Goal: Information Seeking & Learning: Learn about a topic

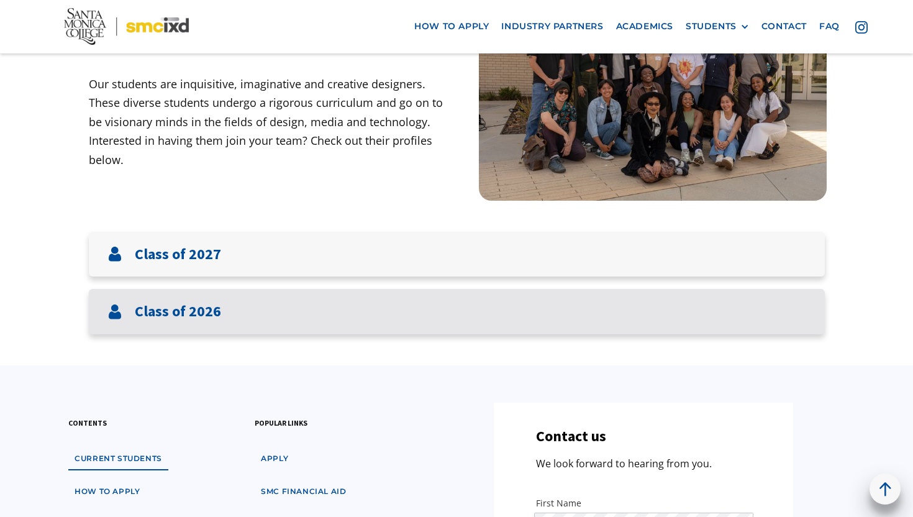
click at [364, 299] on div "Class of 2026" at bounding box center [457, 311] width 736 height 45
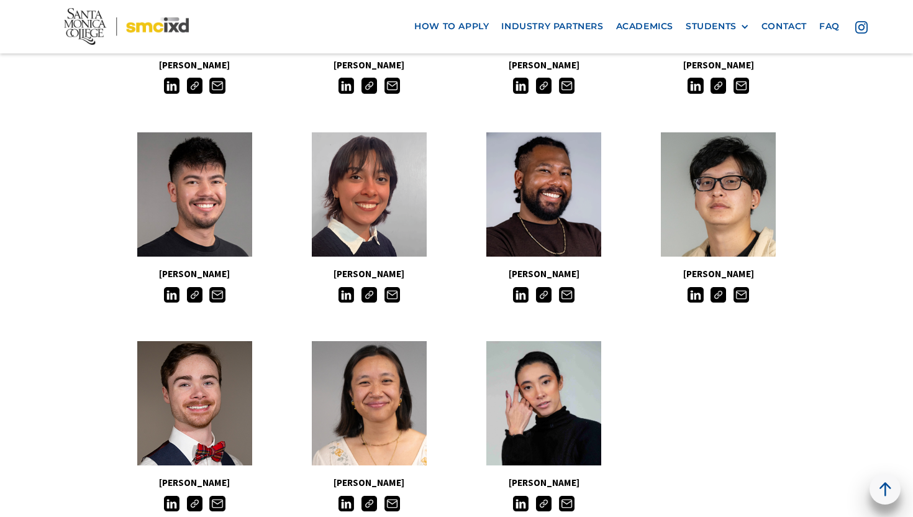
scroll to position [1076, 0]
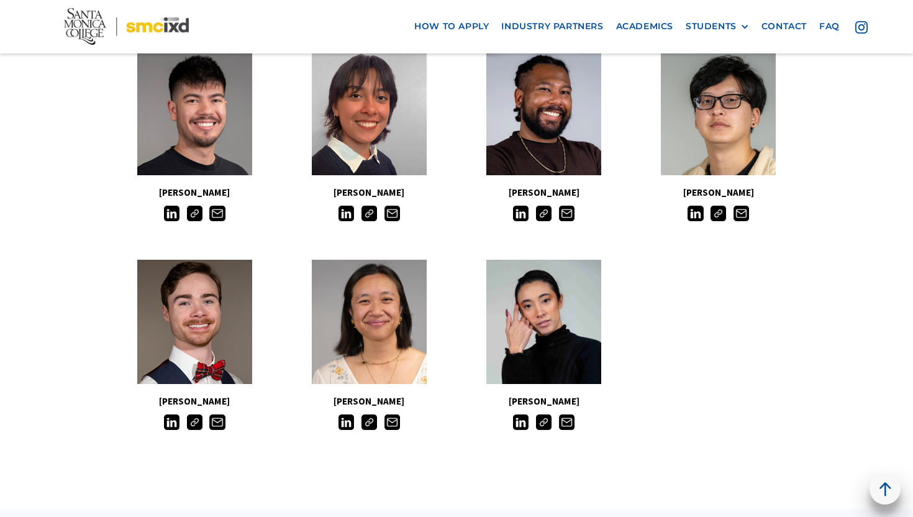
click at [521, 421] on img at bounding box center [521, 422] width 16 height 16
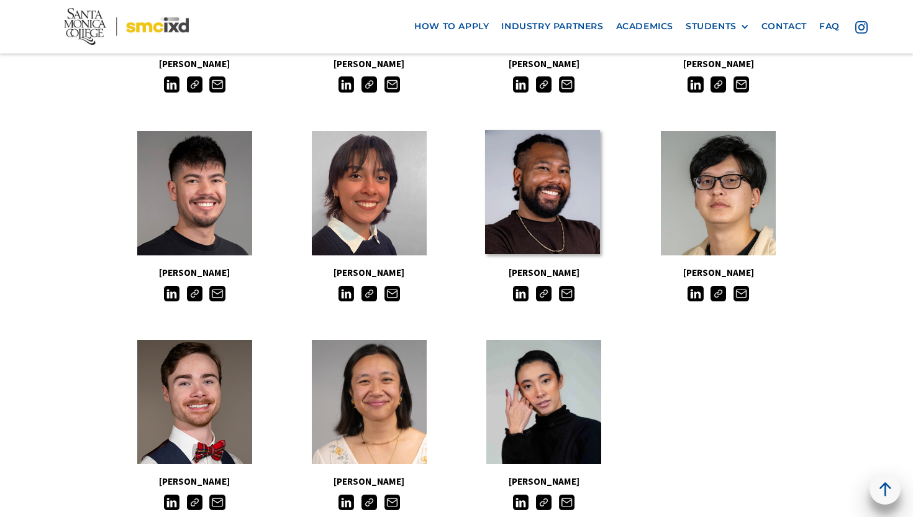
scroll to position [1199, 0]
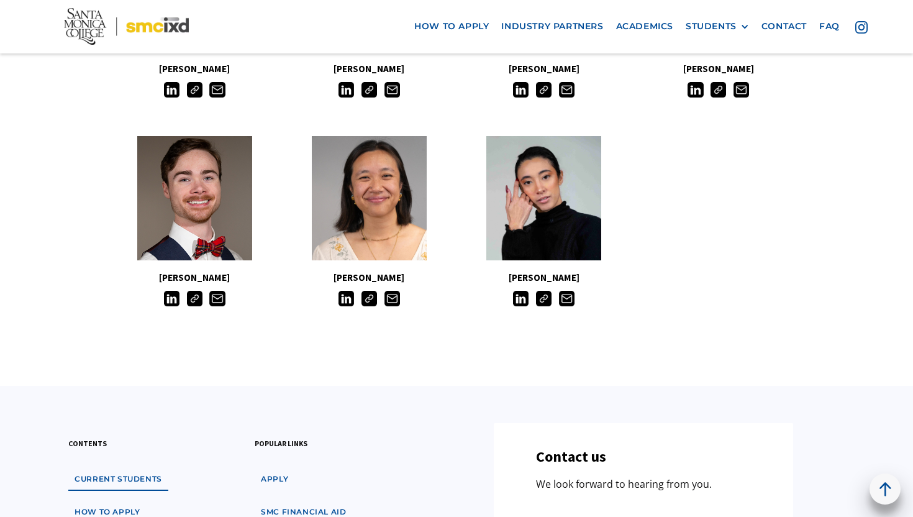
click at [545, 304] on img at bounding box center [544, 299] width 16 height 16
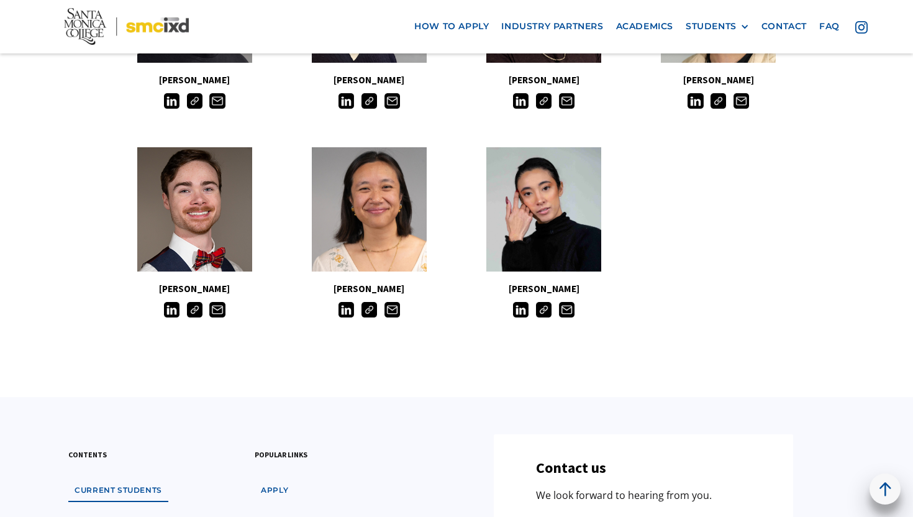
scroll to position [1200, 0]
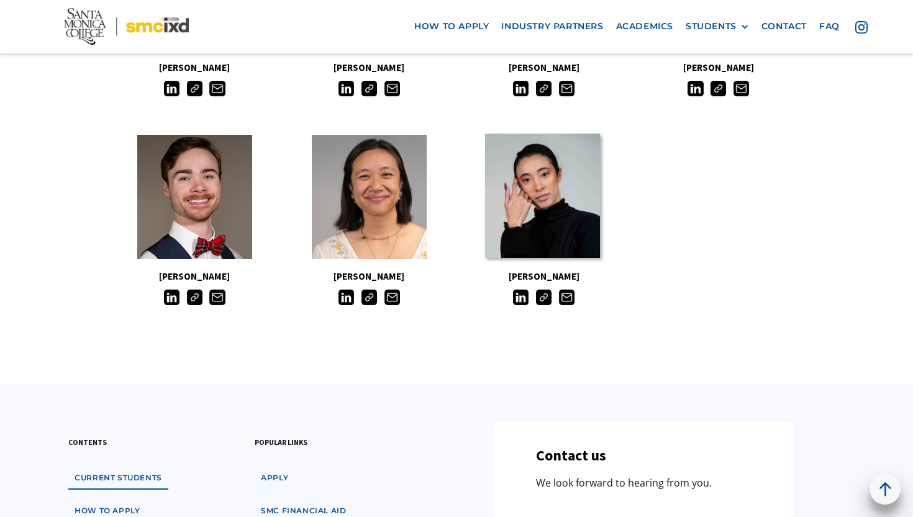
click at [530, 206] on link at bounding box center [542, 196] width 115 height 124
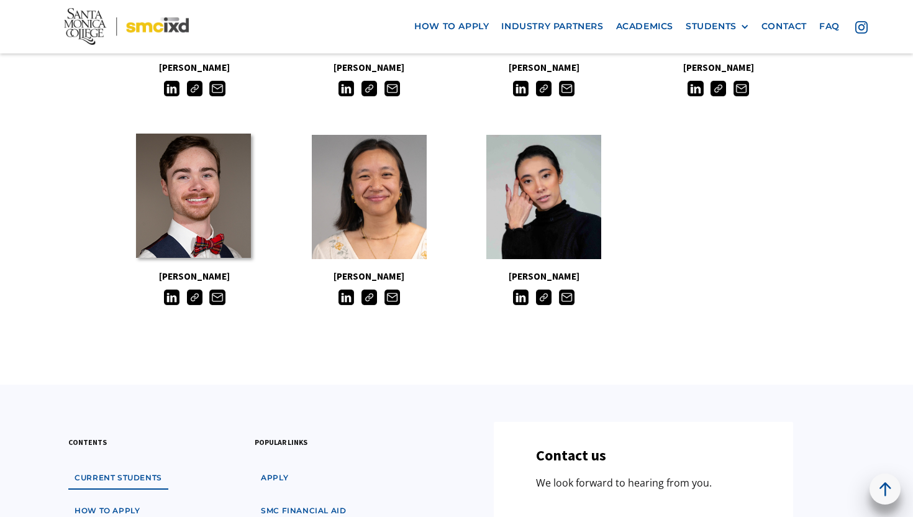
click at [188, 200] on link at bounding box center [193, 196] width 115 height 124
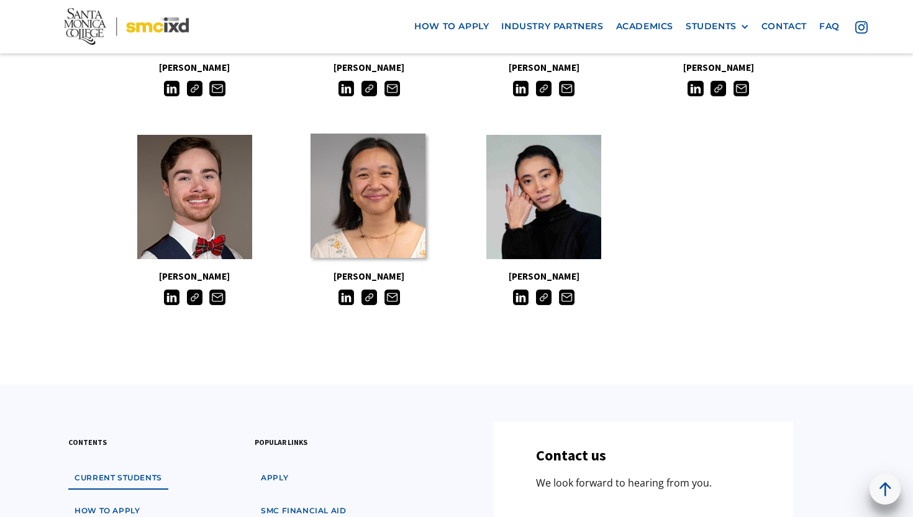
click at [375, 206] on link at bounding box center [368, 196] width 115 height 124
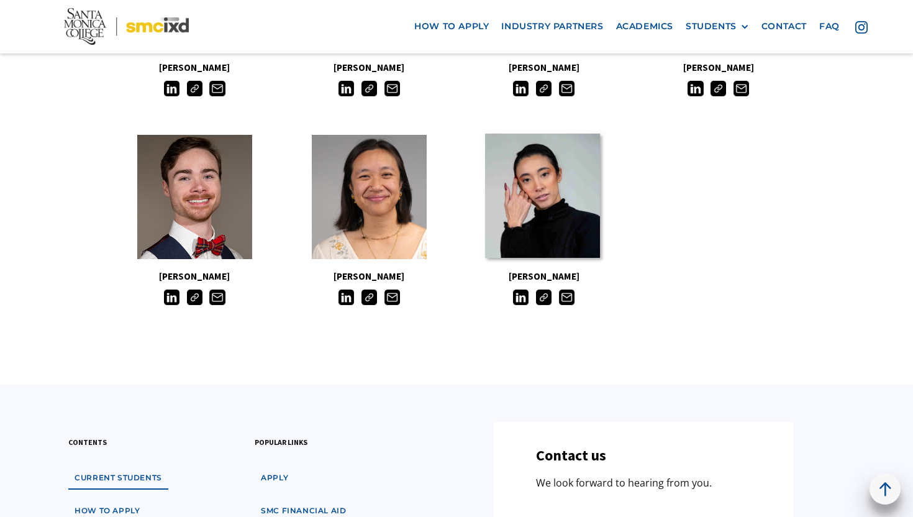
click at [522, 209] on link at bounding box center [542, 196] width 115 height 124
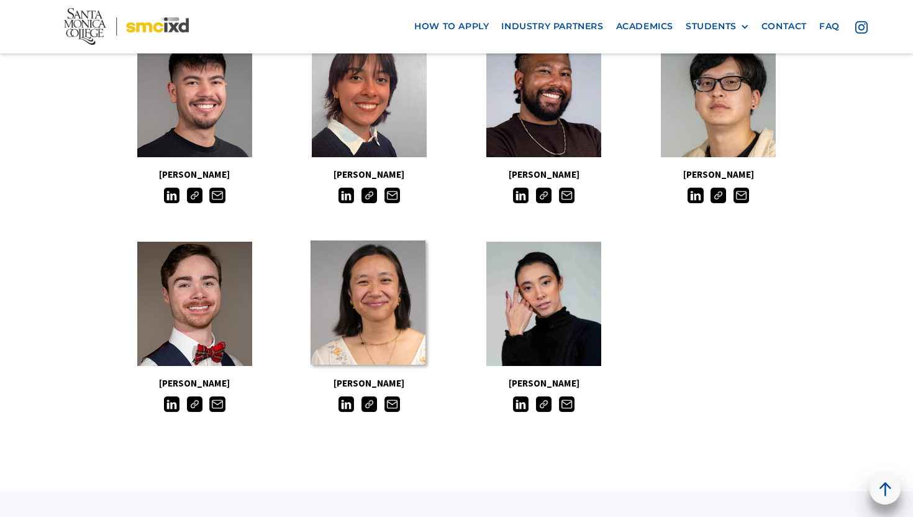
scroll to position [1071, 0]
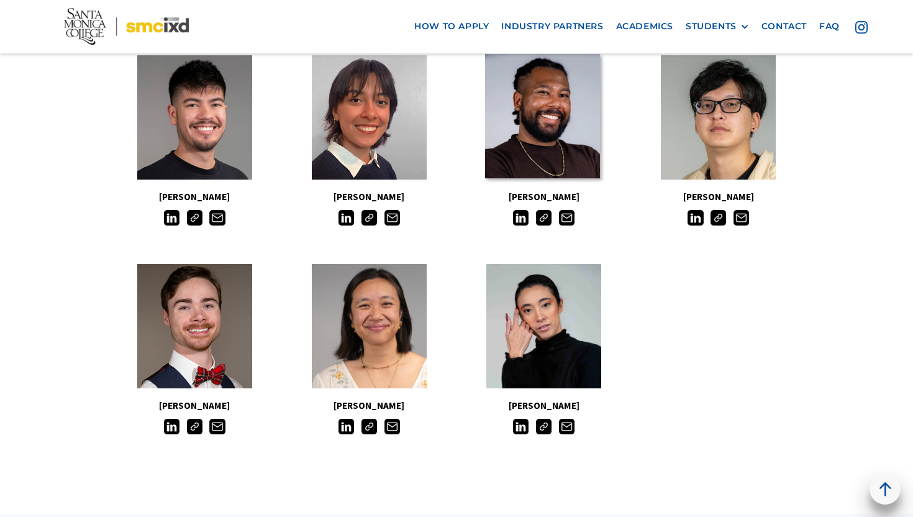
click at [599, 120] on link at bounding box center [542, 116] width 115 height 124
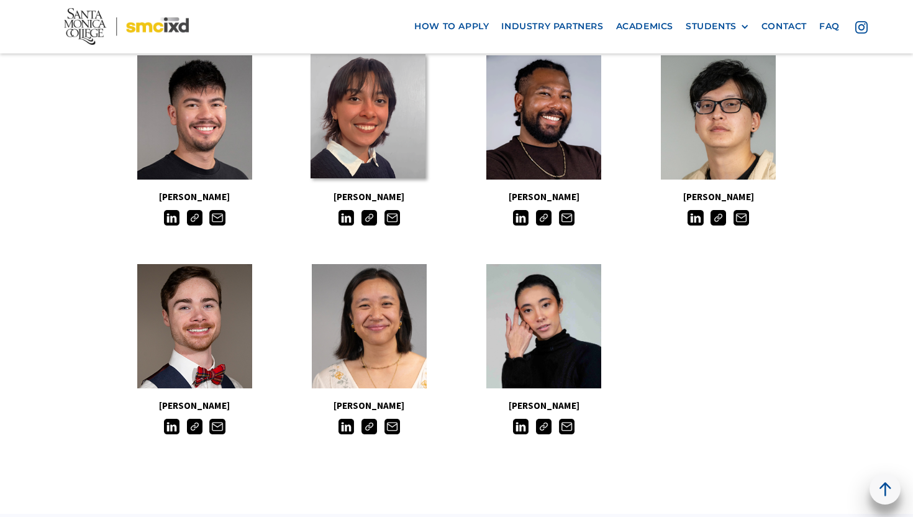
click at [329, 102] on link at bounding box center [368, 116] width 115 height 124
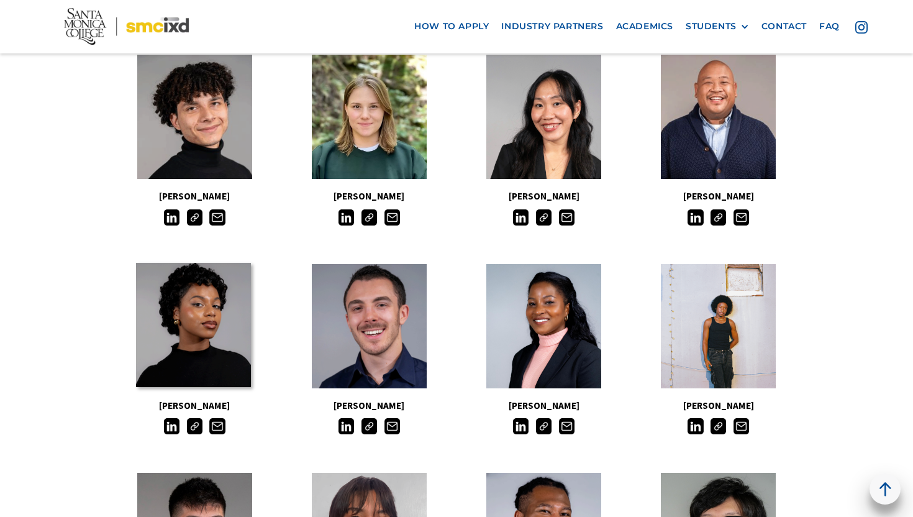
scroll to position [593, 0]
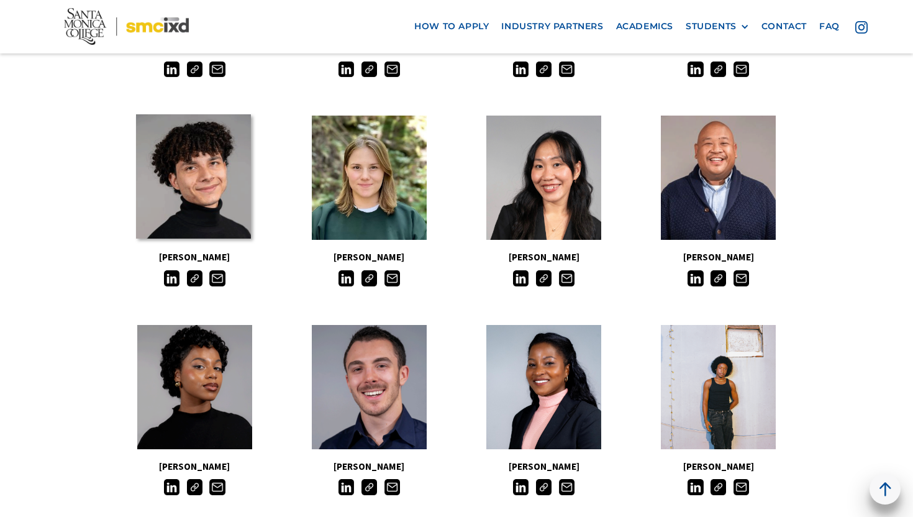
click at [180, 175] on link at bounding box center [193, 176] width 115 height 124
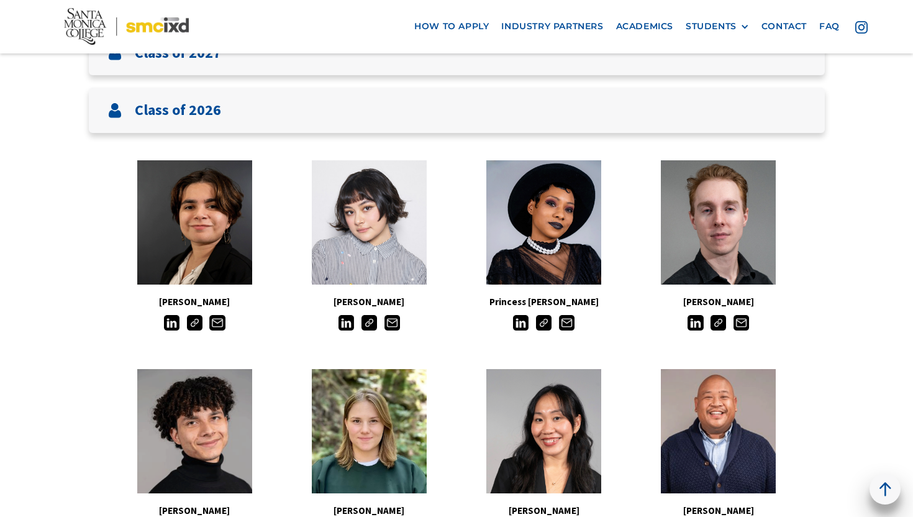
scroll to position [295, 0]
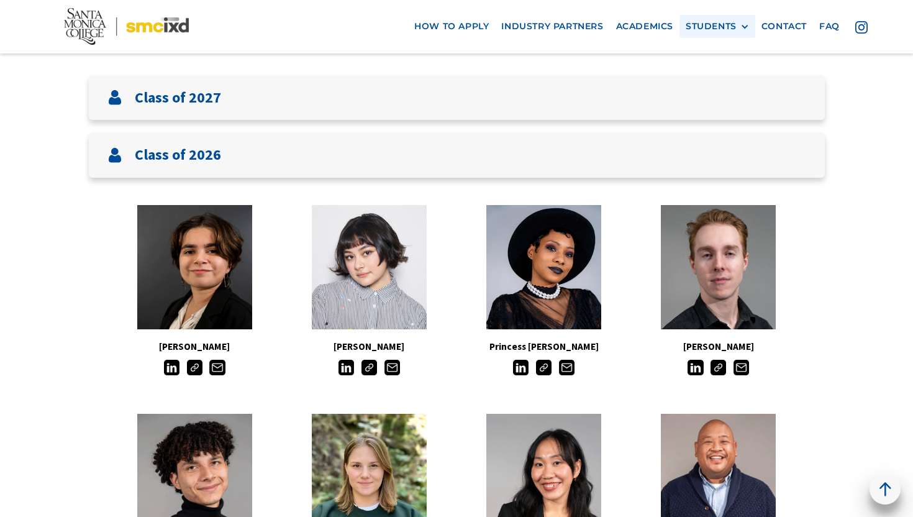
click at [709, 25] on div "STUDENTS" at bounding box center [711, 26] width 51 height 11
click at [700, 89] on link "Alumni" at bounding box center [742, 95] width 112 height 23
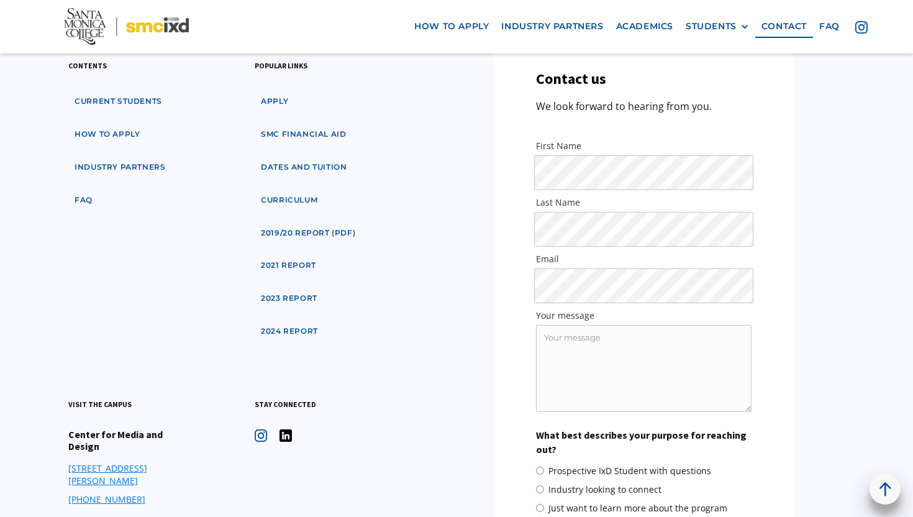
scroll to position [477, 0]
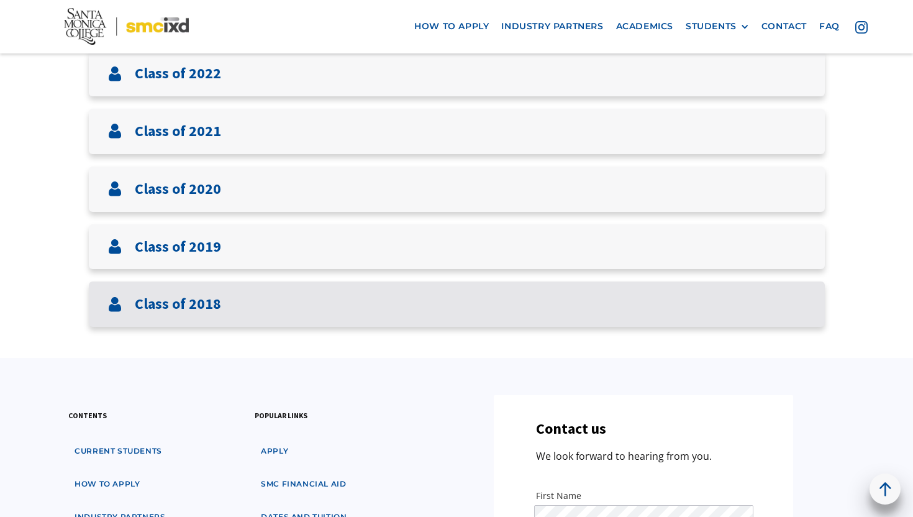
click at [201, 290] on div "Class of 2018" at bounding box center [457, 303] width 736 height 45
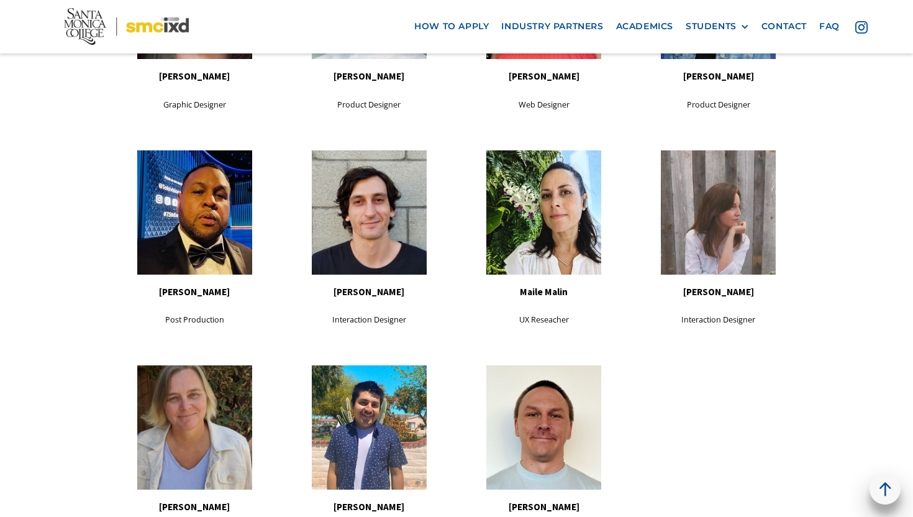
scroll to position [1195, 0]
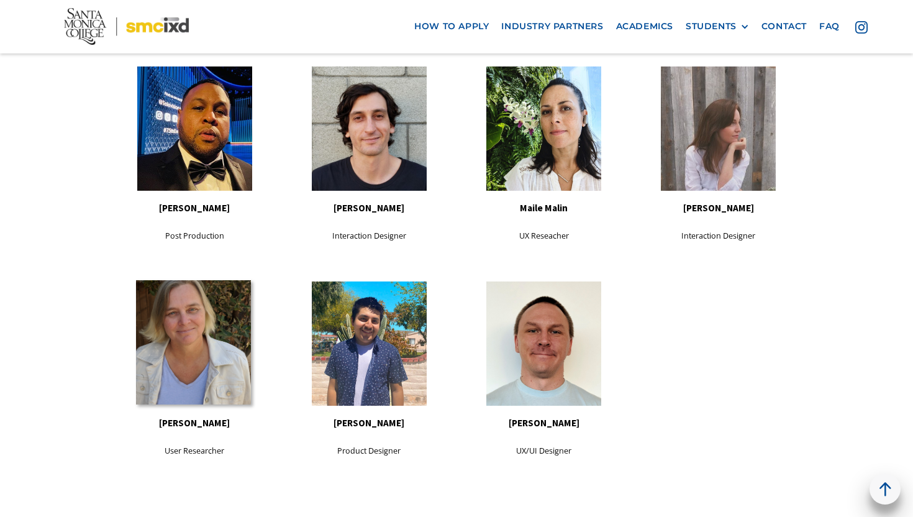
click at [225, 302] on link at bounding box center [193, 342] width 115 height 124
click at [212, 315] on link at bounding box center [193, 342] width 115 height 124
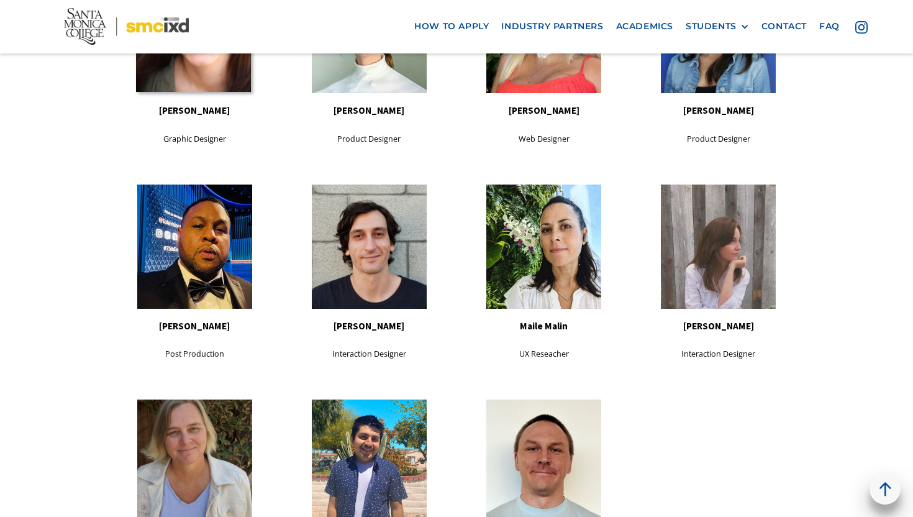
scroll to position [1217, 0]
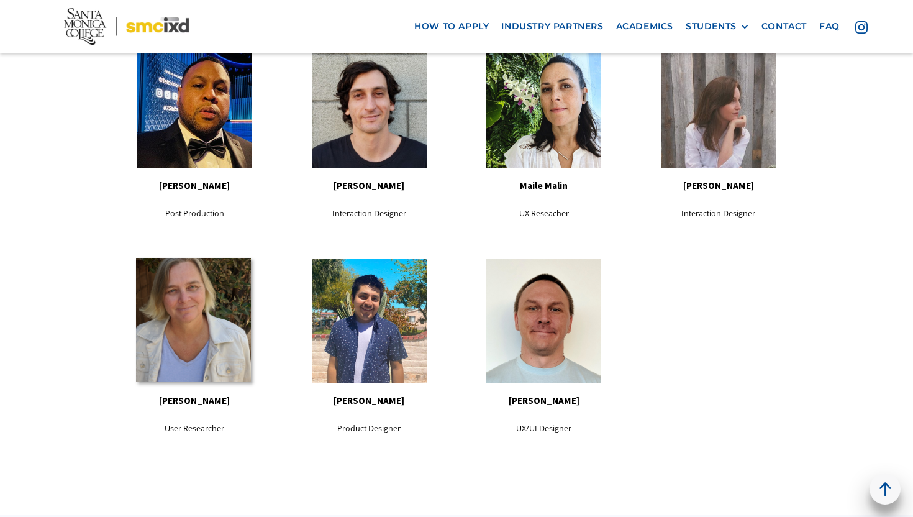
click at [202, 350] on link at bounding box center [193, 320] width 115 height 124
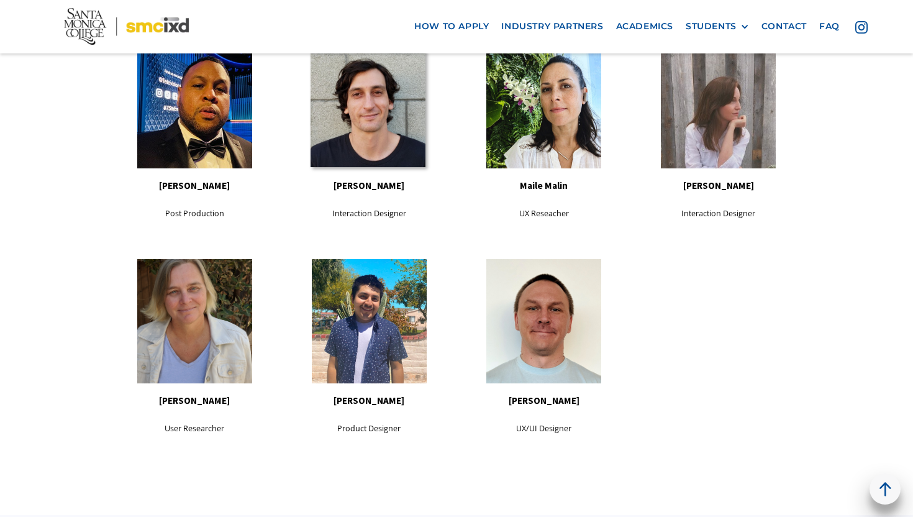
click at [348, 147] on link at bounding box center [368, 105] width 115 height 124
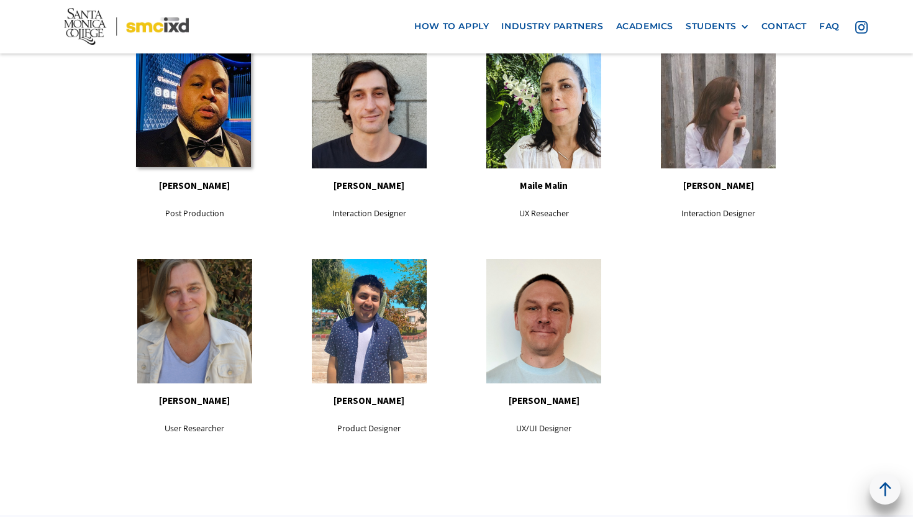
click at [219, 136] on link at bounding box center [193, 105] width 115 height 124
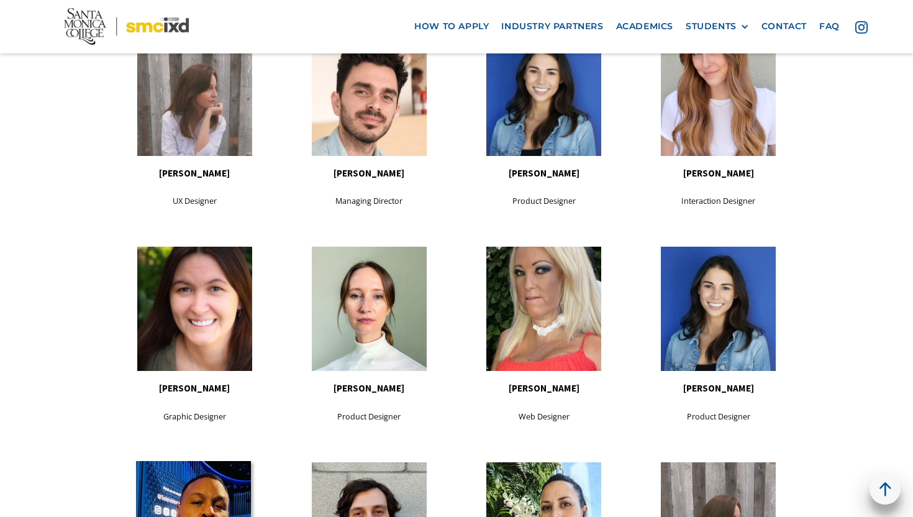
scroll to position [710, 0]
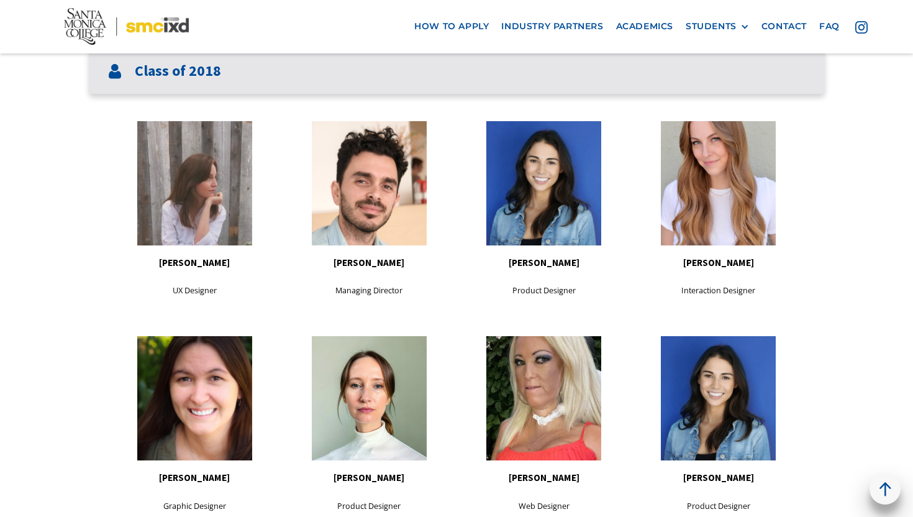
click at [235, 85] on div "Class of 2018" at bounding box center [457, 70] width 736 height 45
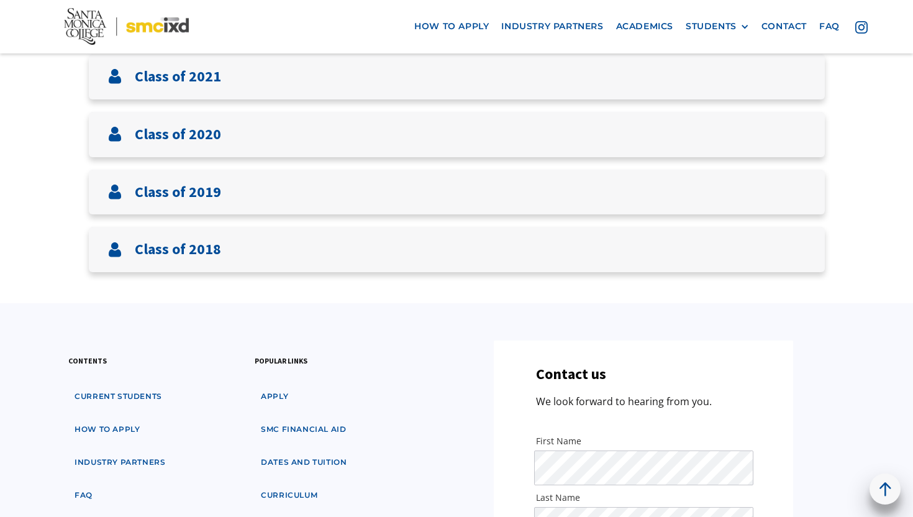
scroll to position [530, 0]
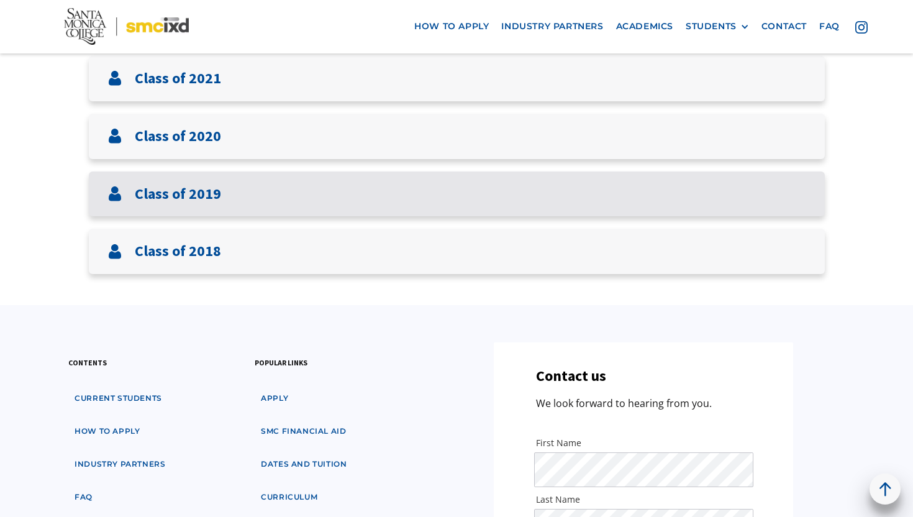
click at [225, 195] on div "Class of 2019" at bounding box center [457, 193] width 736 height 45
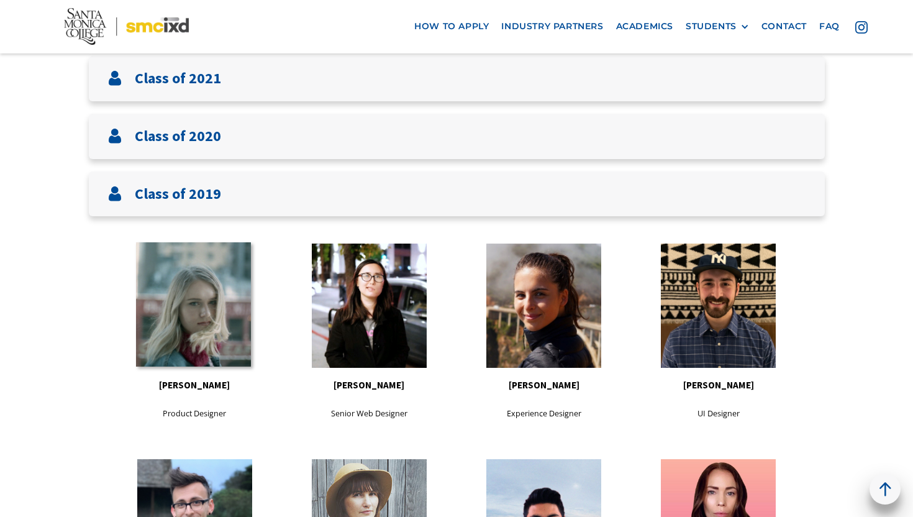
click at [201, 321] on link at bounding box center [193, 304] width 115 height 124
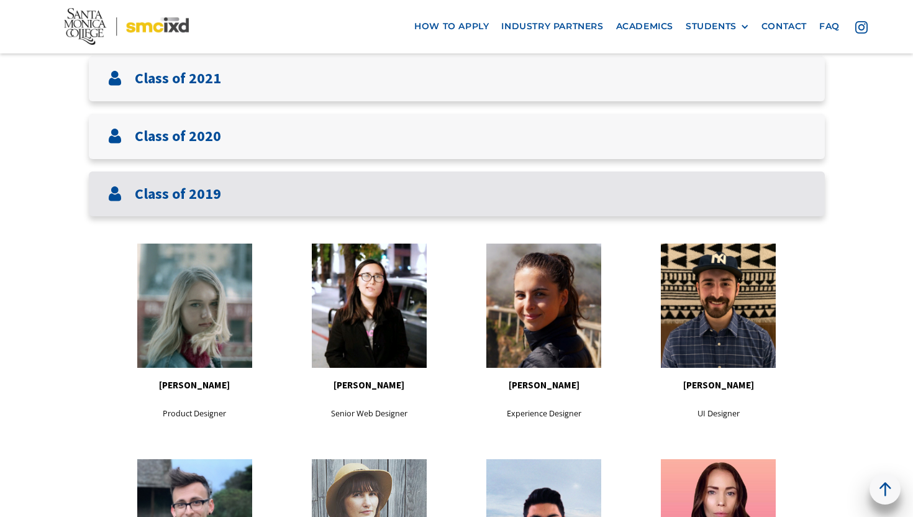
click at [240, 194] on div "Class of 2019" at bounding box center [457, 193] width 736 height 45
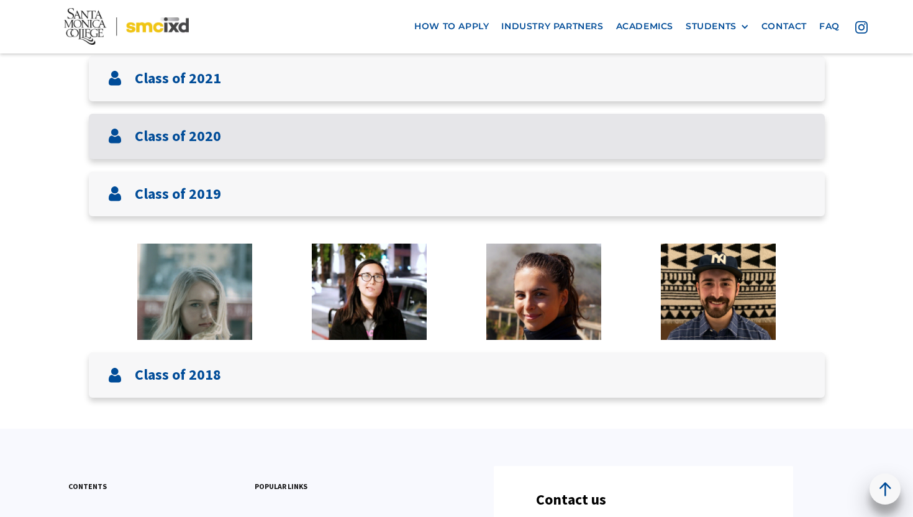
click at [227, 147] on div "Class of 2020" at bounding box center [457, 136] width 736 height 45
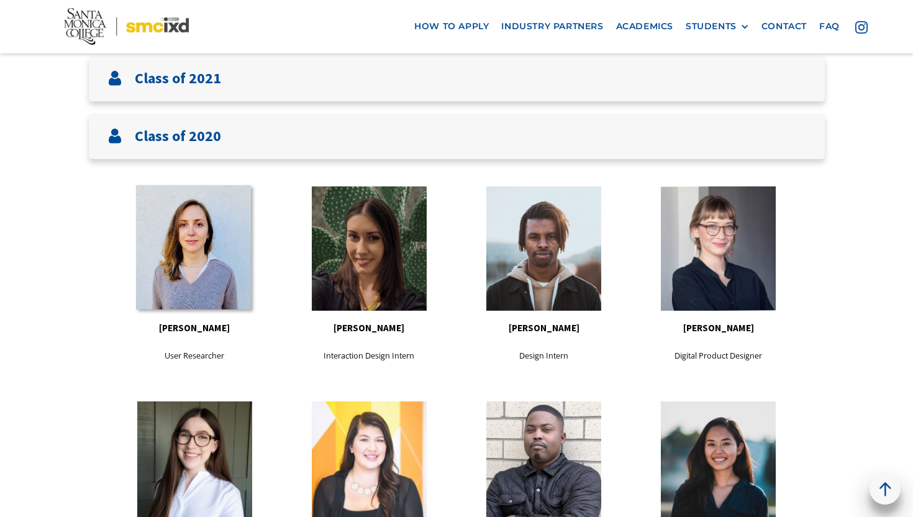
click at [204, 219] on link at bounding box center [193, 247] width 115 height 124
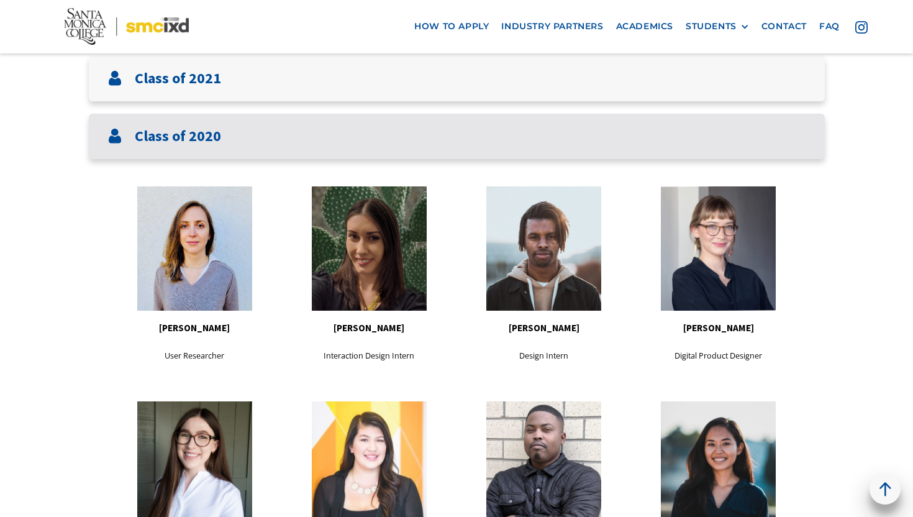
click at [211, 133] on h3 "Class of 2020" at bounding box center [178, 136] width 86 height 18
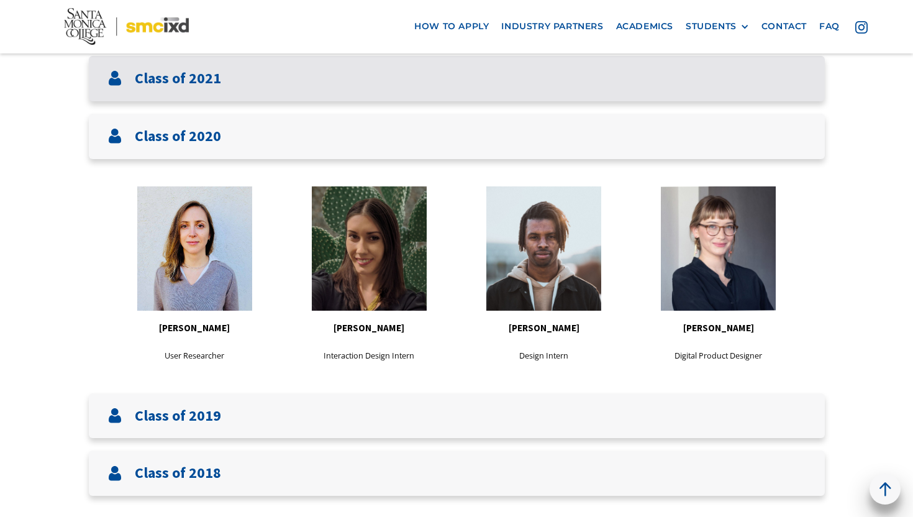
click at [206, 74] on h3 "Class of 2021" at bounding box center [178, 79] width 86 height 18
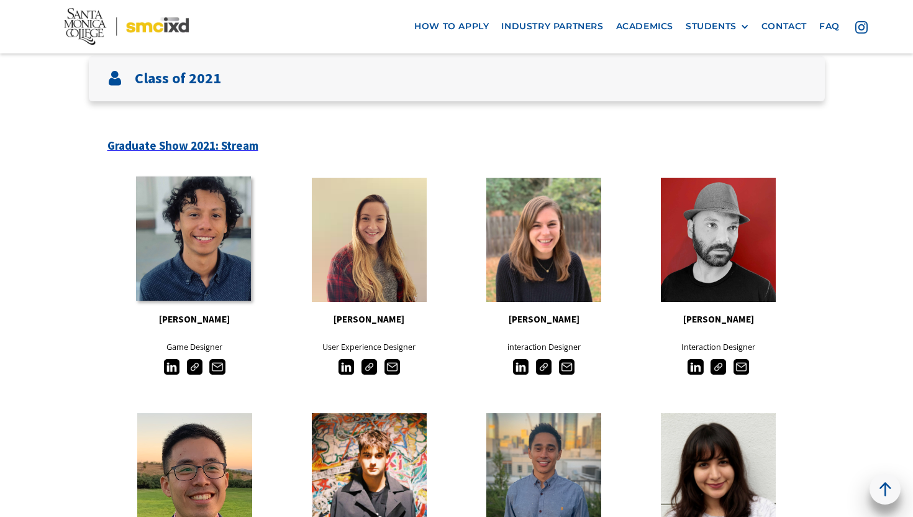
click at [192, 206] on link at bounding box center [193, 238] width 115 height 124
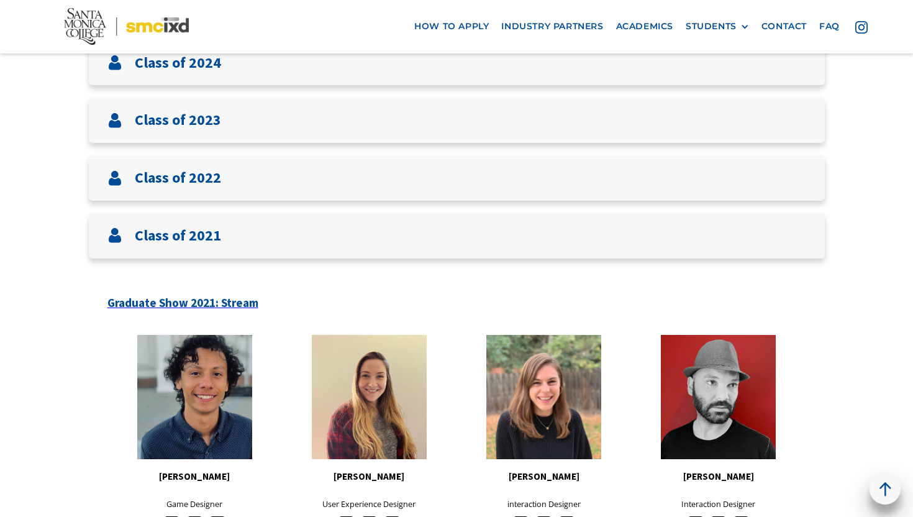
scroll to position [365, 0]
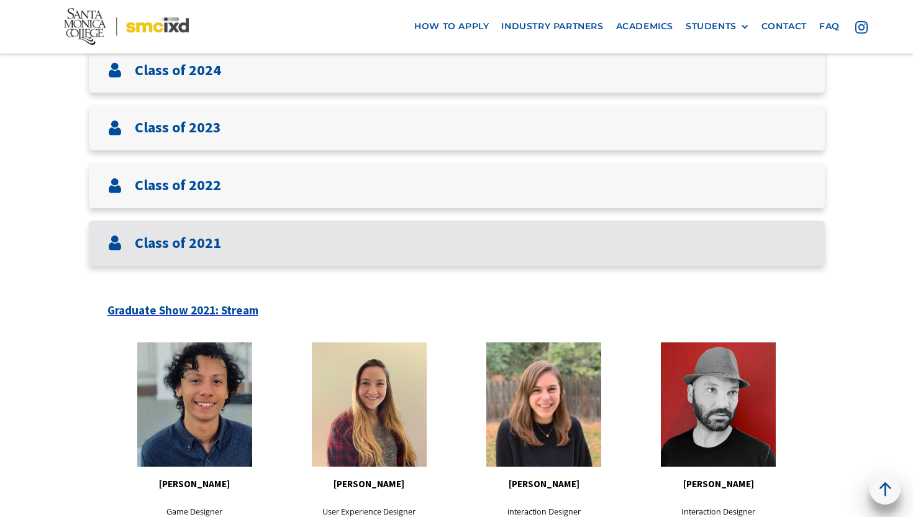
click at [263, 234] on div "Class of 2021" at bounding box center [457, 242] width 736 height 45
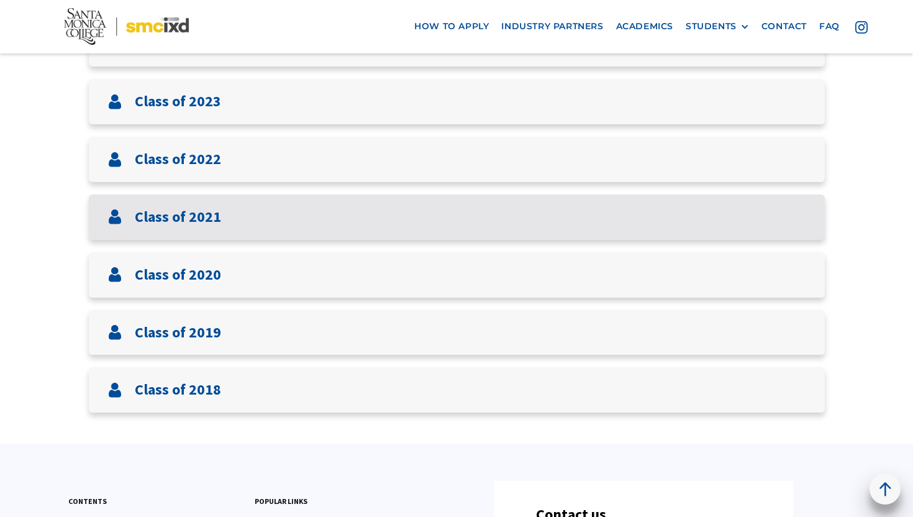
scroll to position [394, 0]
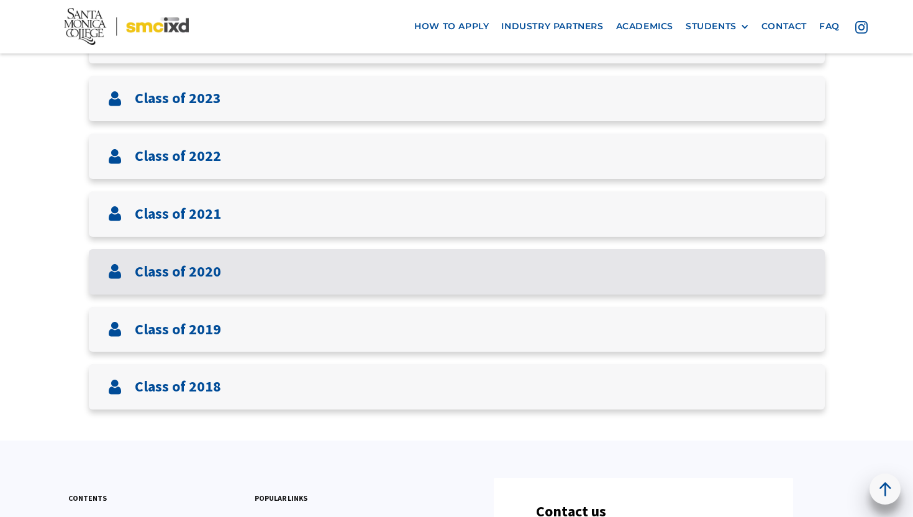
click at [211, 281] on div "Class of 2020" at bounding box center [164, 271] width 114 height 20
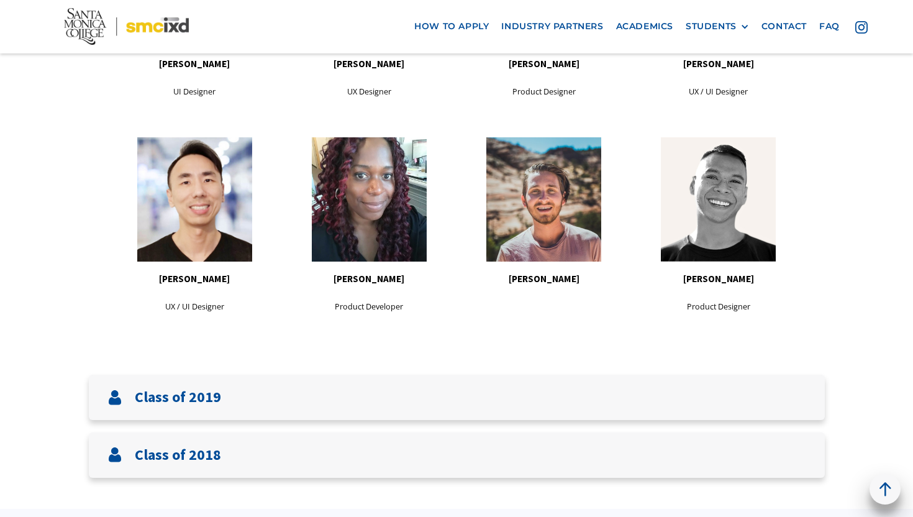
scroll to position [1075, 0]
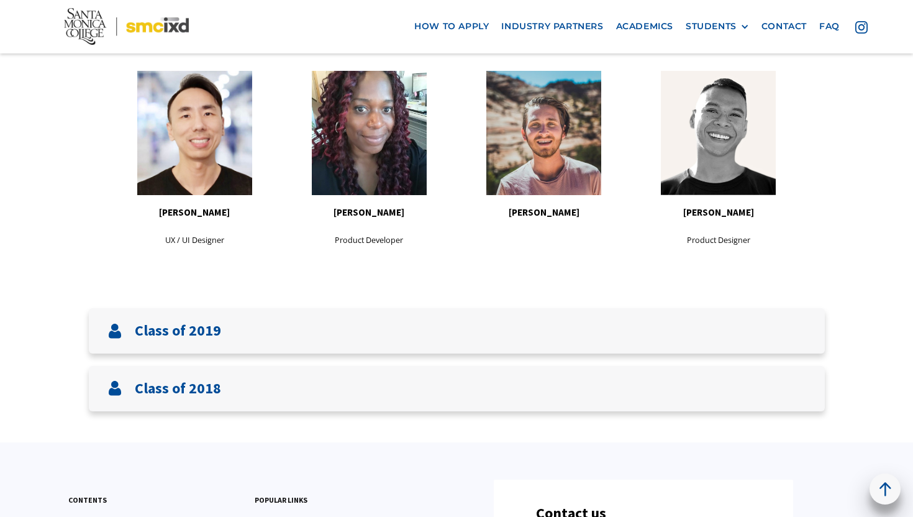
click at [365, 235] on p "Product Developer" at bounding box center [369, 240] width 175 height 14
click at [371, 253] on div "Petula Pascall Product Developer" at bounding box center [369, 159] width 175 height 189
click at [378, 245] on p "Product Developer" at bounding box center [369, 240] width 175 height 14
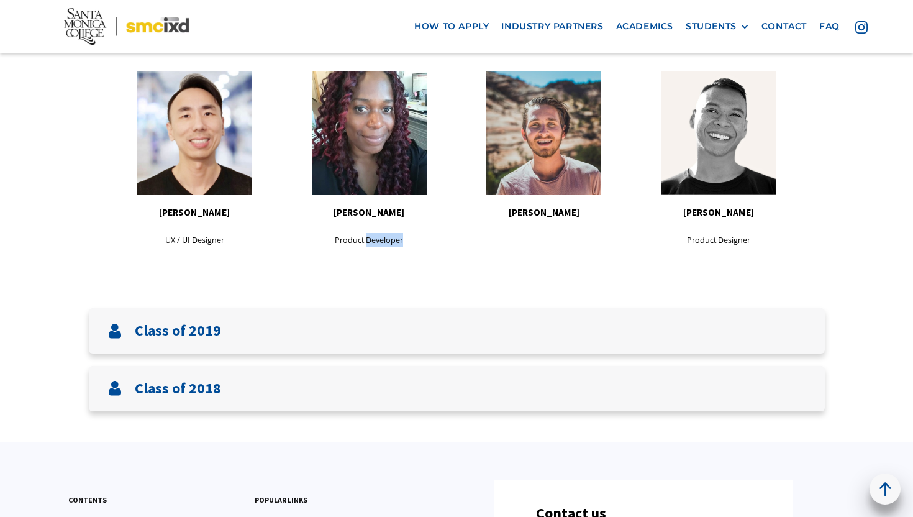
click at [378, 245] on p "Product Developer" at bounding box center [369, 240] width 175 height 14
click at [345, 358] on main "Alumni Our students graduate with many different experiences and focuses; going…" at bounding box center [456, 75] width 913 height 2134
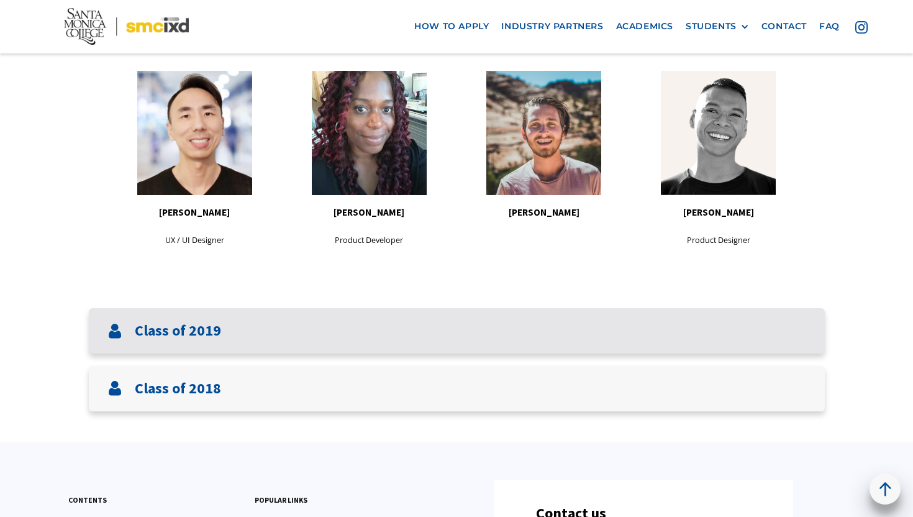
click at [389, 327] on div "Class of 2019" at bounding box center [457, 330] width 736 height 45
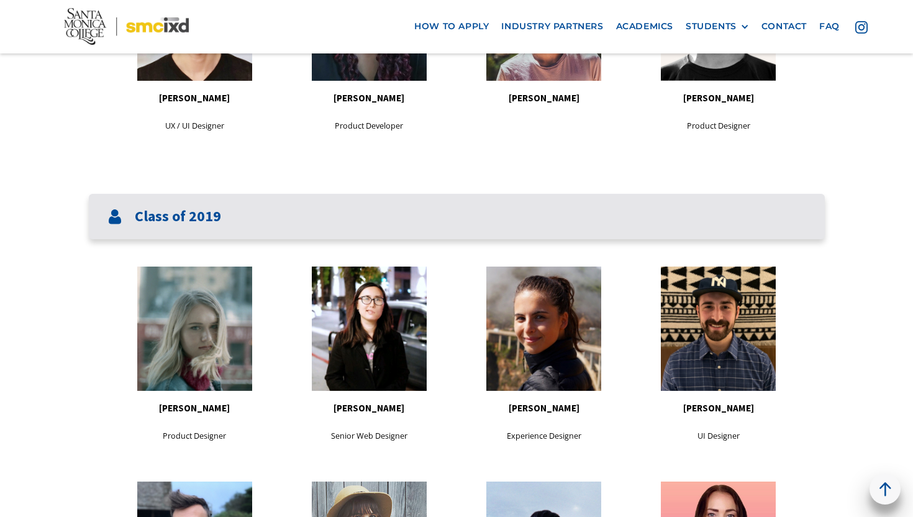
click at [401, 231] on div "Class of 2019" at bounding box center [457, 216] width 736 height 45
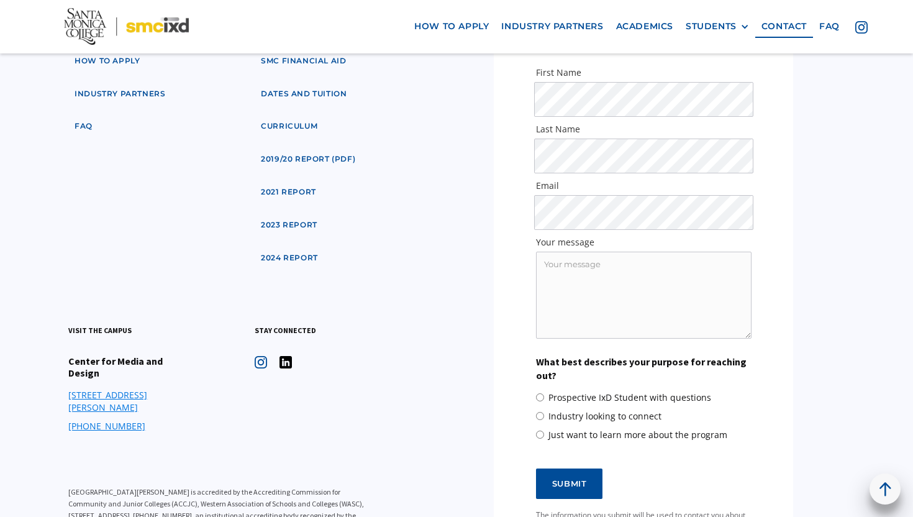
scroll to position [1138, 0]
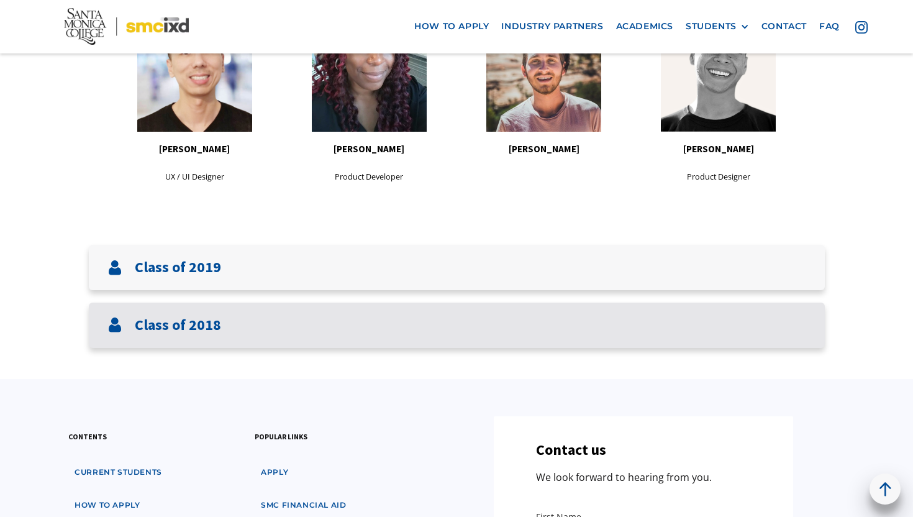
click at [375, 313] on div "Class of 2018" at bounding box center [457, 324] width 736 height 45
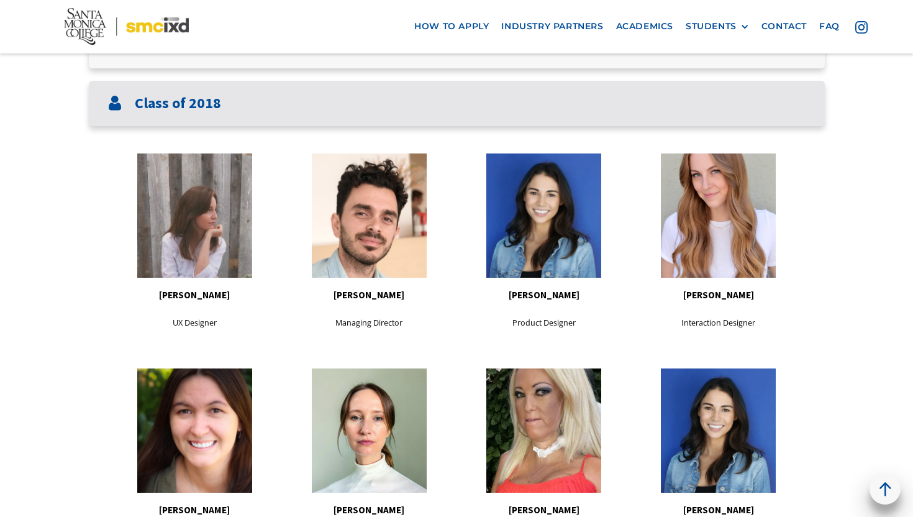
scroll to position [1194, 0]
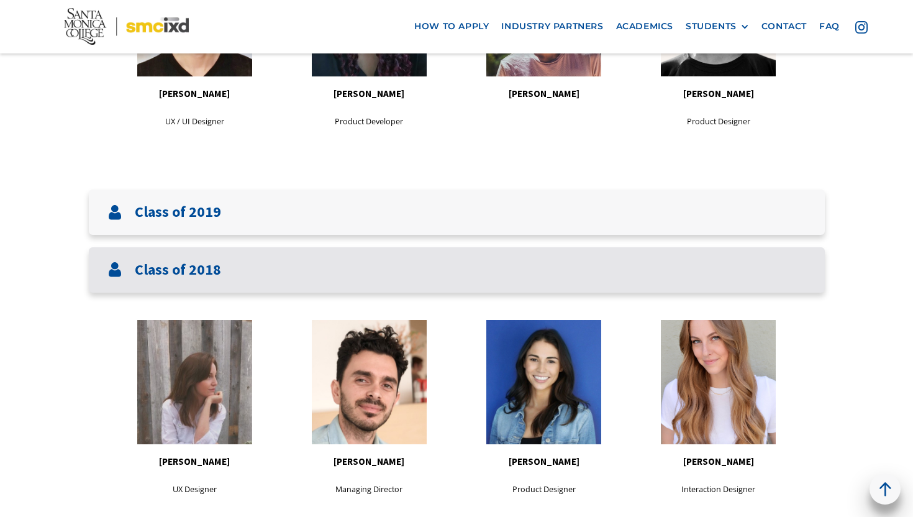
click at [363, 270] on div "Class of 2018" at bounding box center [457, 269] width 736 height 45
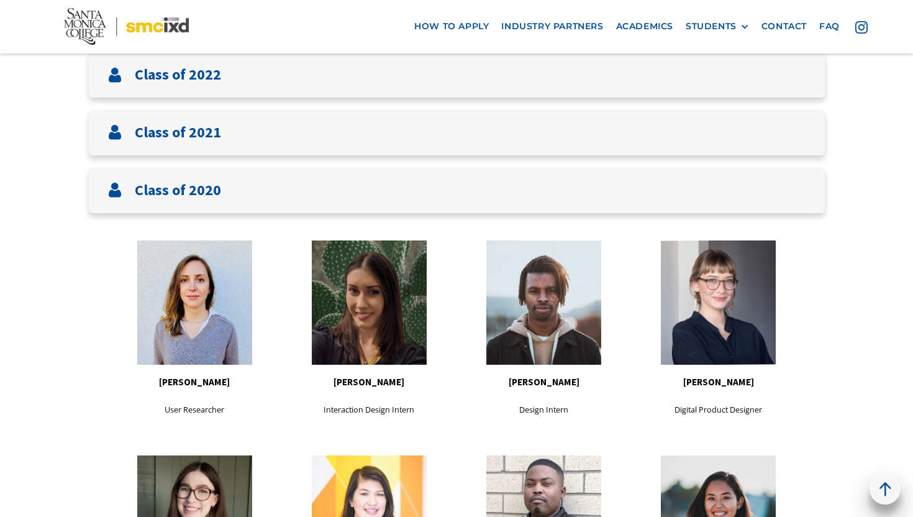
scroll to position [460, 0]
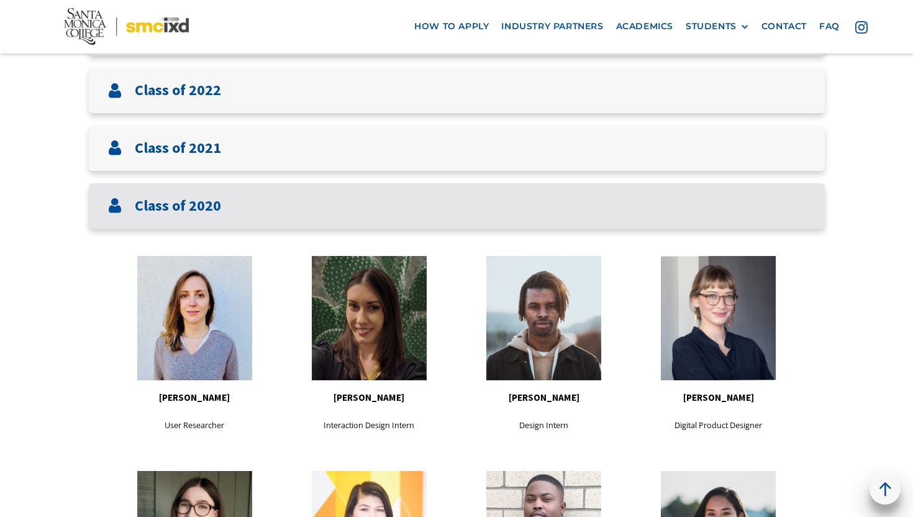
click at [352, 209] on div "Class of 2020" at bounding box center [457, 205] width 736 height 45
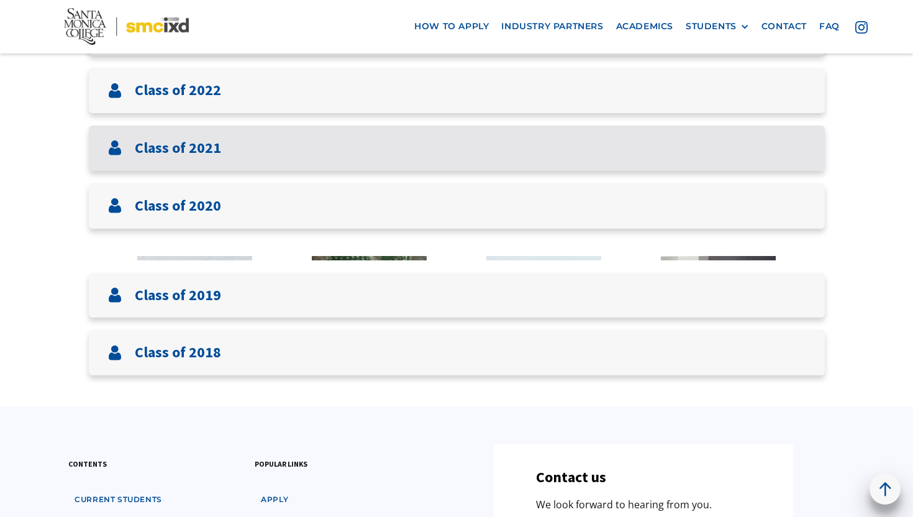
click at [343, 163] on div "Class of 2021" at bounding box center [457, 147] width 736 height 45
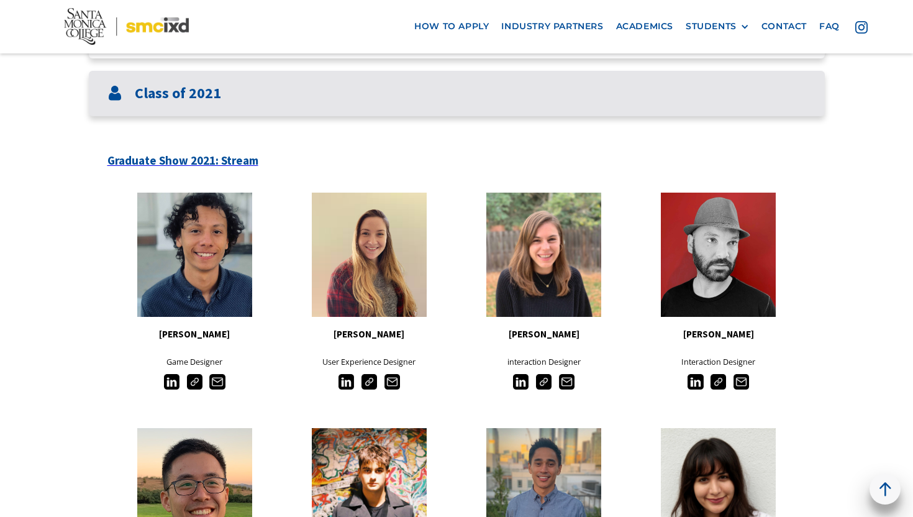
scroll to position [443, 0]
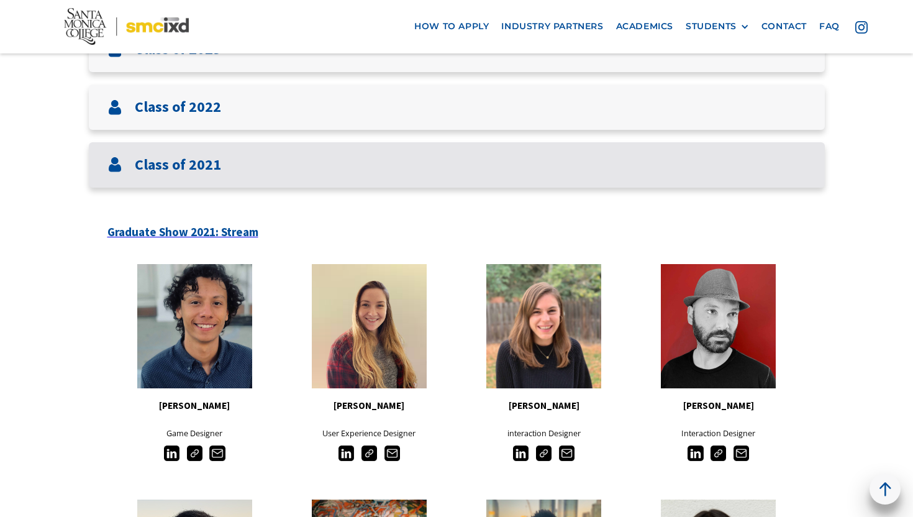
click at [338, 163] on div "Class of 2021" at bounding box center [457, 164] width 736 height 45
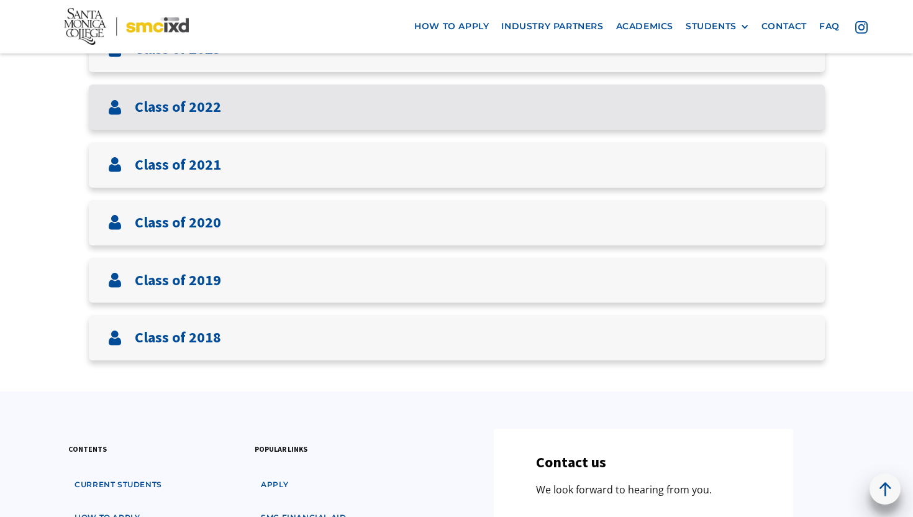
click at [345, 112] on div "Class of 2022" at bounding box center [457, 106] width 736 height 45
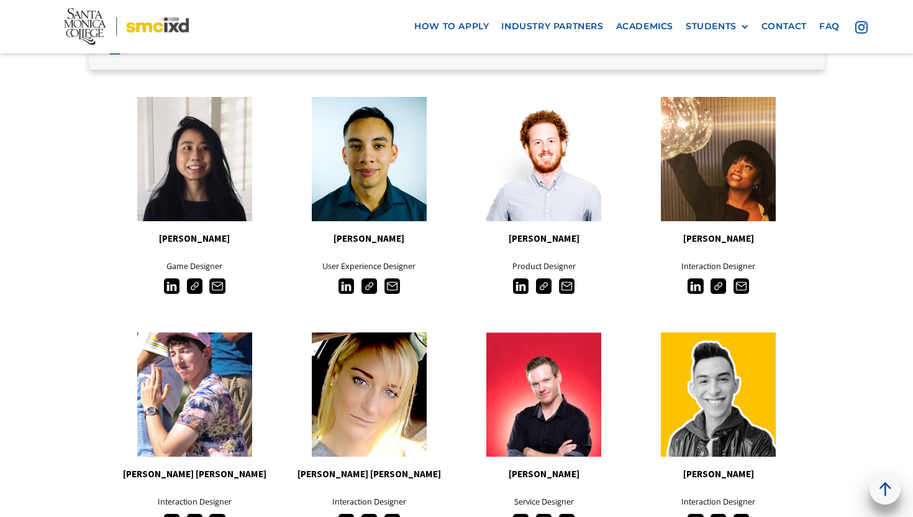
scroll to position [322, 0]
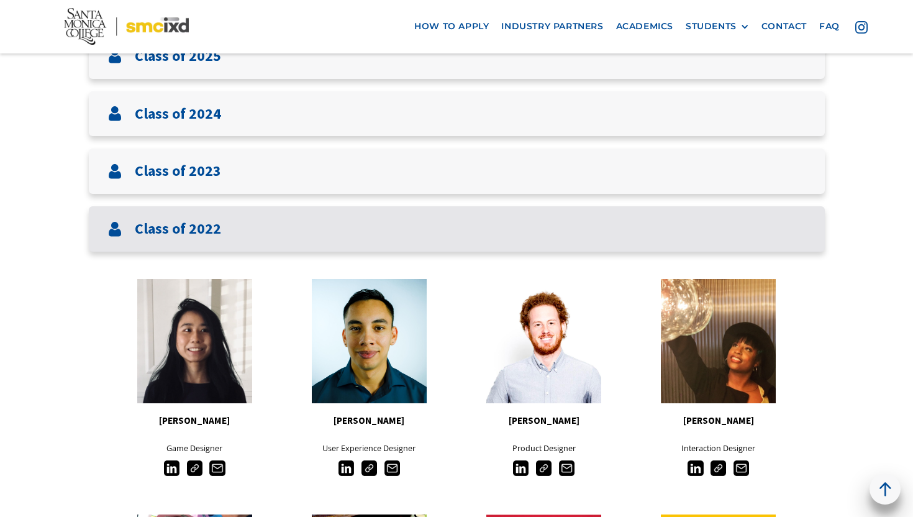
click at [329, 240] on div "Class of 2022" at bounding box center [457, 228] width 736 height 45
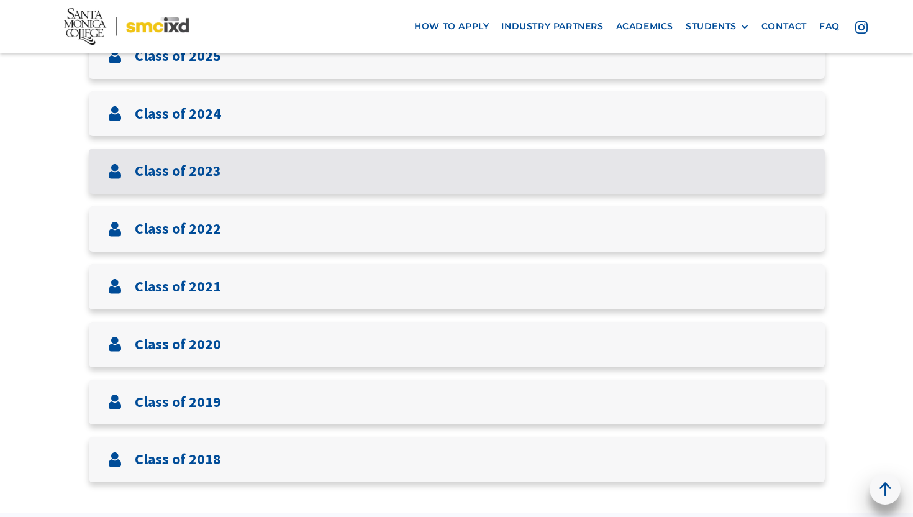
click at [326, 180] on div "Class of 2023" at bounding box center [457, 170] width 736 height 45
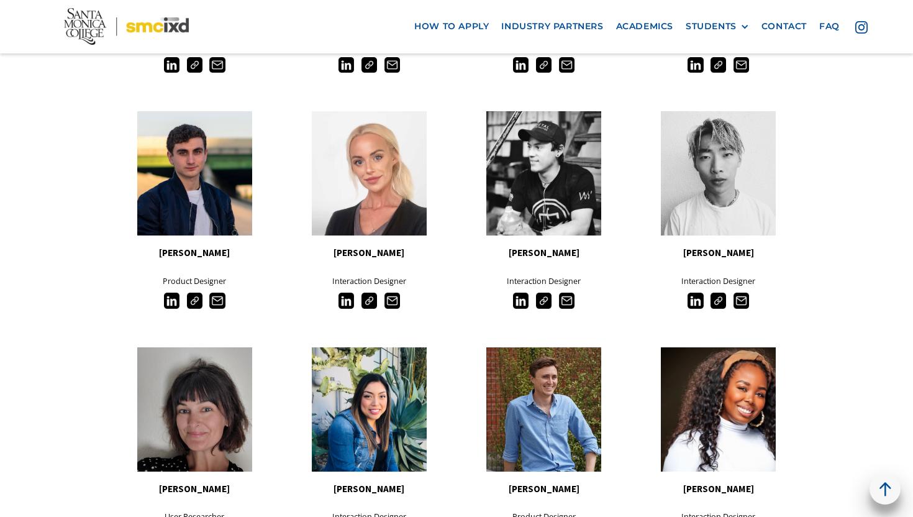
scroll to position [643, 0]
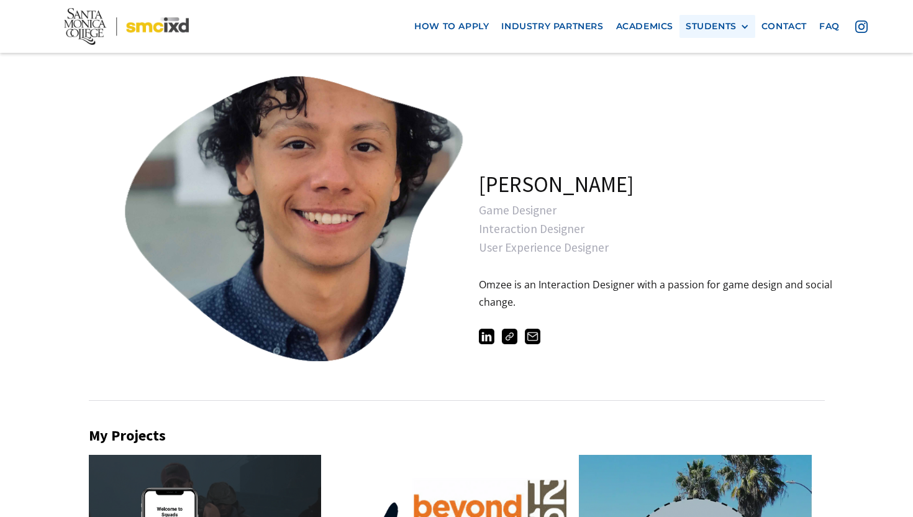
click at [726, 29] on div "STUDENTS" at bounding box center [711, 26] width 51 height 11
click at [728, 76] on link "Current Students" at bounding box center [742, 72] width 112 height 23
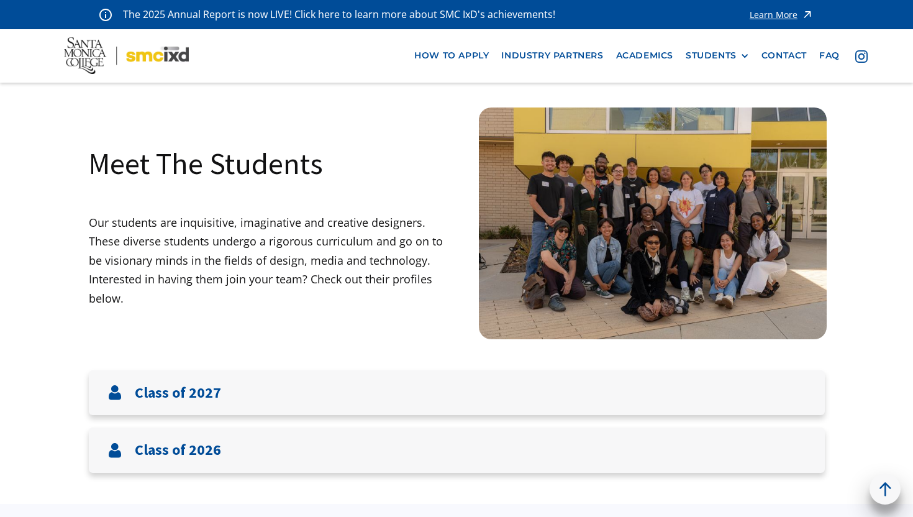
click at [735, 209] on img at bounding box center [653, 223] width 348 height 232
click at [732, 217] on img at bounding box center [653, 223] width 348 height 232
click at [392, 229] on p "Our students are inquisitive, imaginative and creative designers. These diverse…" at bounding box center [273, 260] width 368 height 95
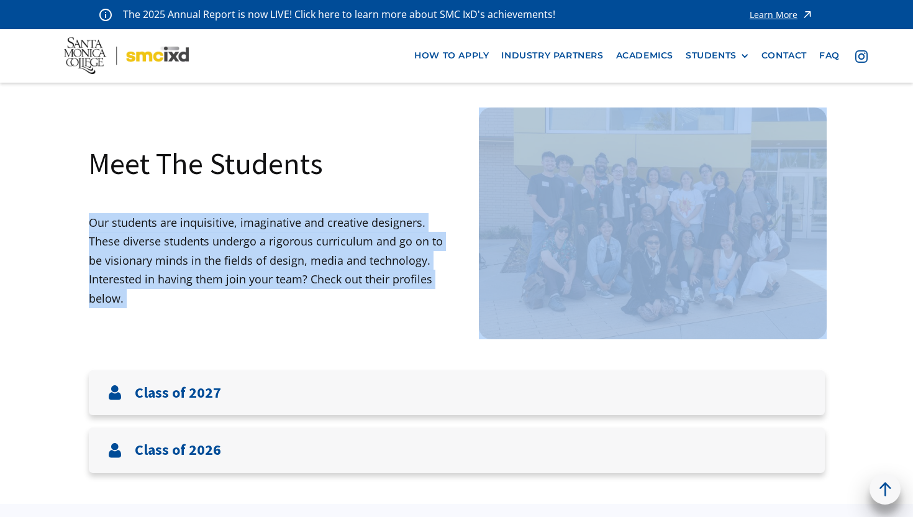
click at [392, 229] on p "Our students are inquisitive, imaginative and creative designers. These diverse…" at bounding box center [273, 260] width 368 height 95
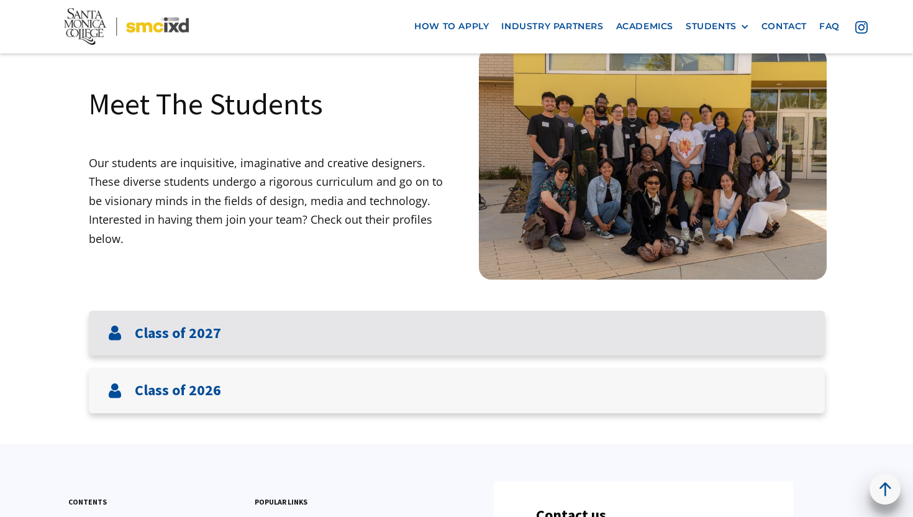
click at [324, 330] on div "Class of 2027" at bounding box center [457, 333] width 736 height 45
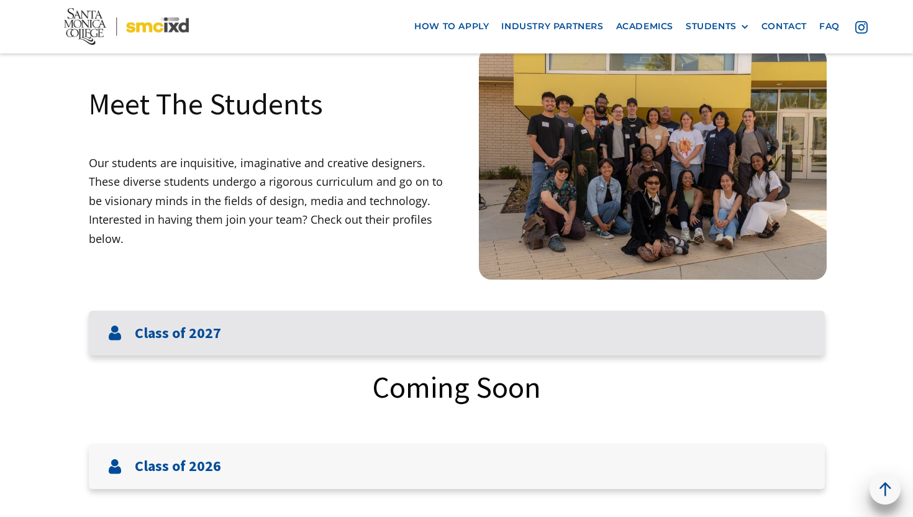
scroll to position [99, 0]
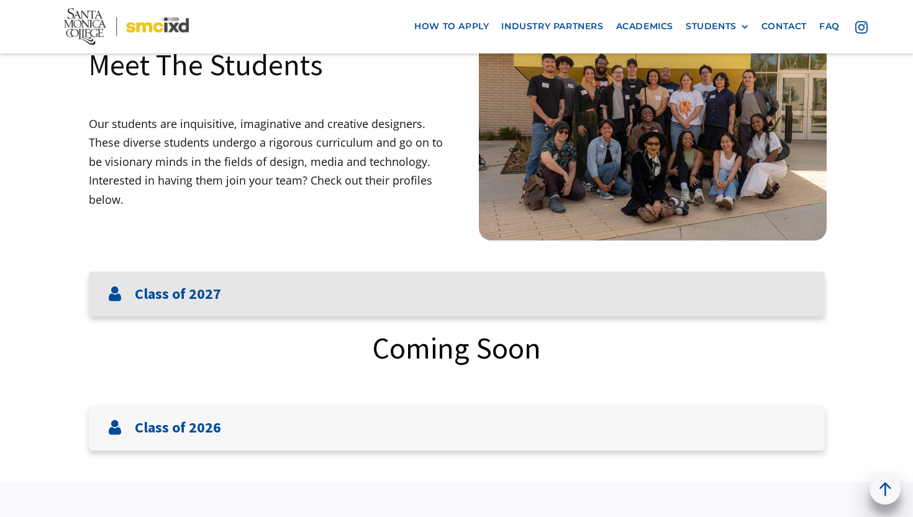
click at [329, 304] on div "Class of 2027" at bounding box center [457, 293] width 736 height 45
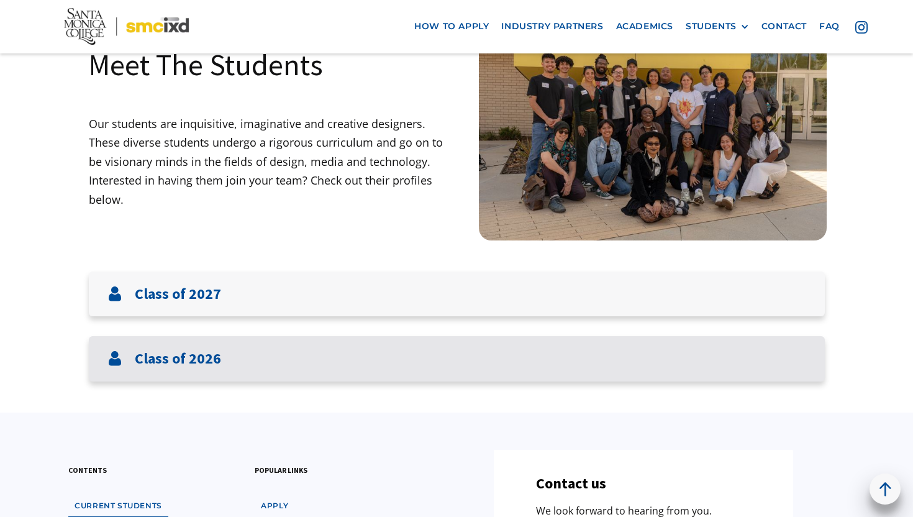
click at [325, 360] on div "Class of 2026" at bounding box center [457, 358] width 736 height 45
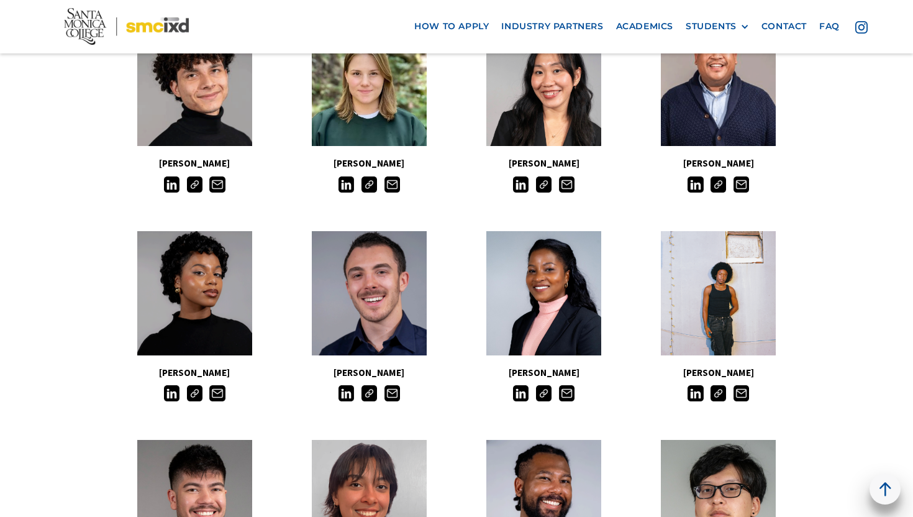
scroll to position [638, 0]
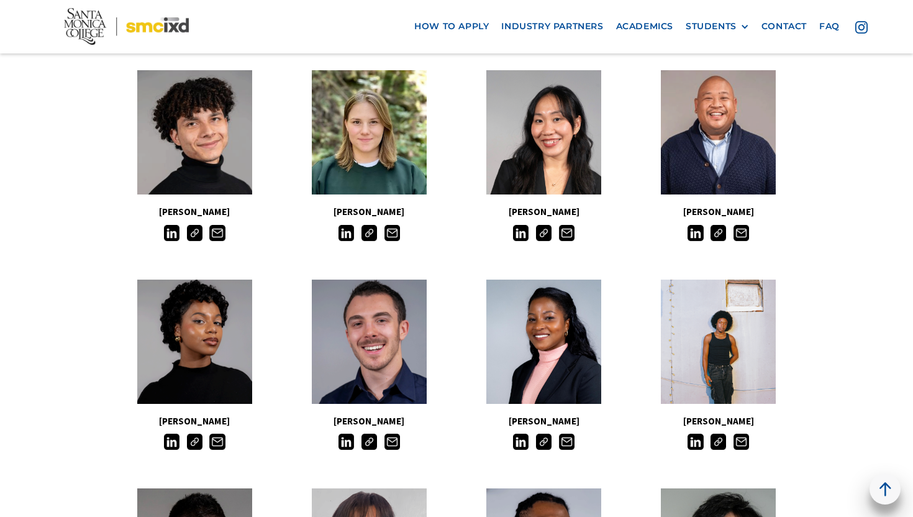
click at [191, 237] on img at bounding box center [195, 233] width 16 height 16
click at [194, 232] on img at bounding box center [195, 233] width 16 height 16
click at [170, 234] on img at bounding box center [172, 233] width 16 height 16
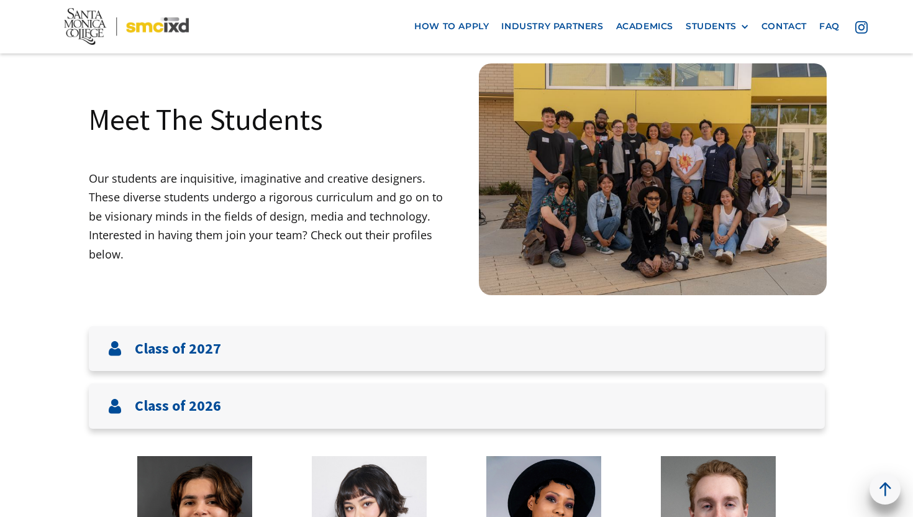
scroll to position [0, 0]
